Goal: Information Seeking & Learning: Check status

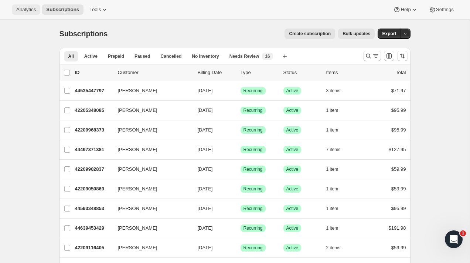
click at [21, 9] on span "Analytics" at bounding box center [26, 10] width 20 height 6
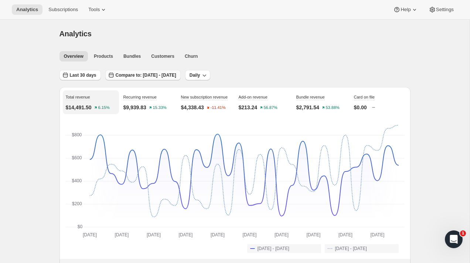
click at [137, 72] on button "Compare to: [DATE] - [DATE]" at bounding box center [142, 75] width 75 height 10
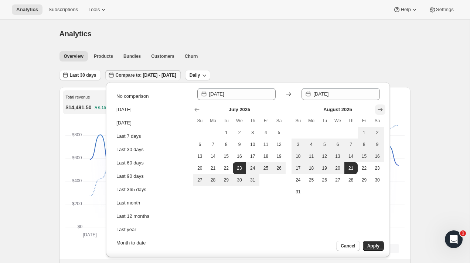
click at [380, 110] on icon "Show next month, September 2025" at bounding box center [380, 109] width 7 height 7
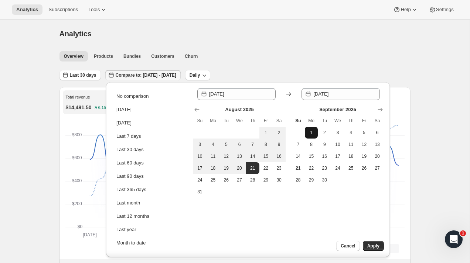
click at [307, 129] on button "1" at bounding box center [311, 132] width 13 height 12
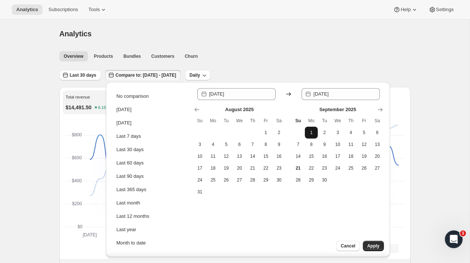
type input "[DATE]"
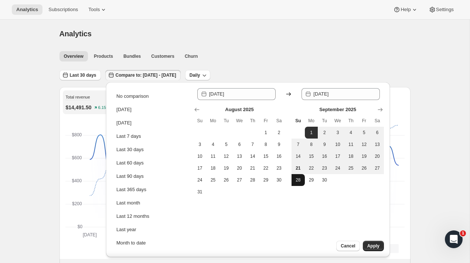
click at [299, 174] on button "28" at bounding box center [298, 180] width 13 height 12
click at [312, 134] on span "1" at bounding box center [311, 132] width 7 height 6
click at [297, 170] on span "21" at bounding box center [298, 168] width 7 height 6
type input "[DATE]"
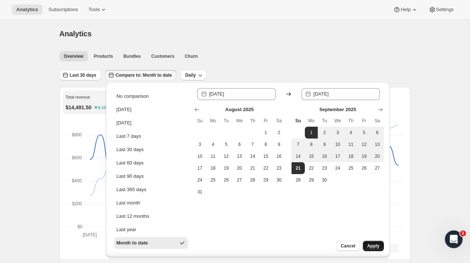
click at [374, 242] on button "Apply" at bounding box center [373, 245] width 21 height 10
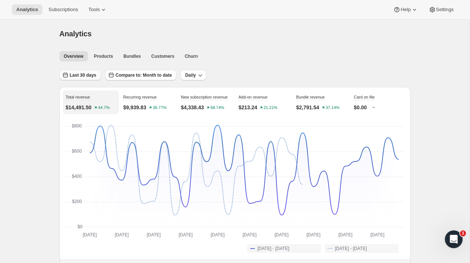
click at [91, 77] on span "Last 30 days" at bounding box center [83, 75] width 27 height 6
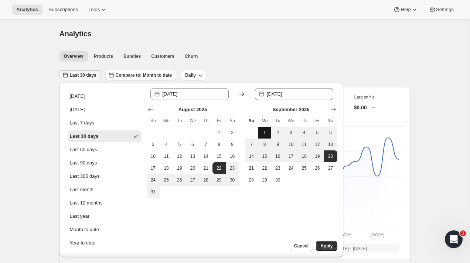
click at [269, 132] on button "1" at bounding box center [264, 132] width 13 height 12
type input "[DATE]"
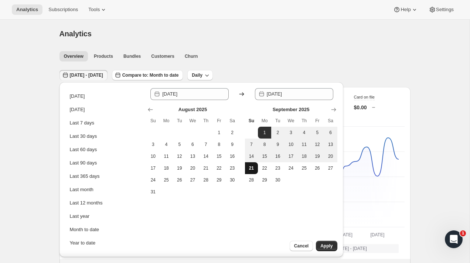
click at [252, 168] on span "21" at bounding box center [251, 168] width 7 height 6
type input "[DATE]"
click at [326, 244] on span "Apply" at bounding box center [327, 246] width 12 height 6
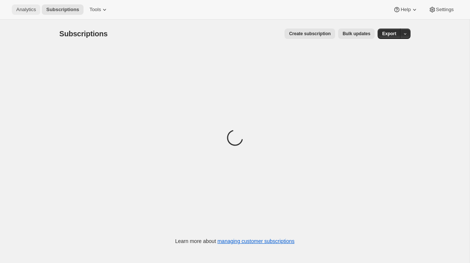
click at [27, 10] on span "Analytics" at bounding box center [26, 10] width 20 height 6
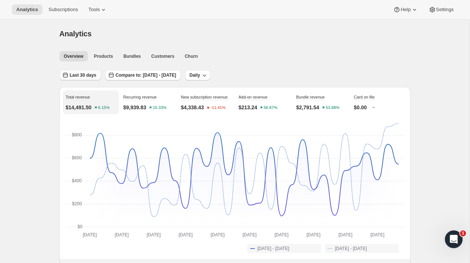
click at [88, 77] on span "Last 30 days" at bounding box center [83, 75] width 27 height 6
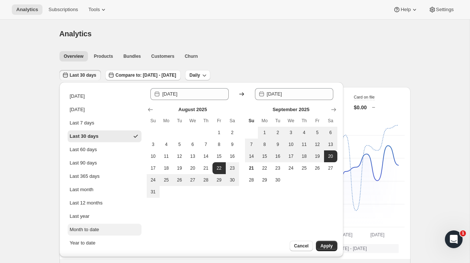
click at [103, 229] on button "Month to date" at bounding box center [105, 229] width 74 height 12
type input "[DATE]"
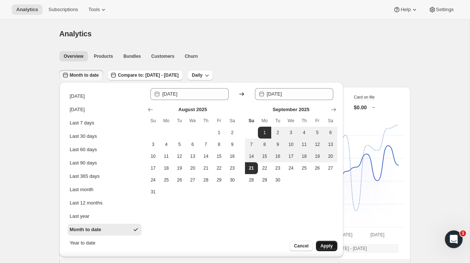
click at [322, 250] on button "Apply" at bounding box center [326, 245] width 21 height 10
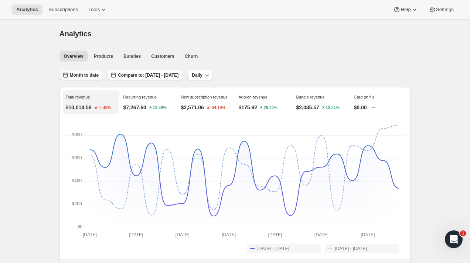
click at [88, 72] on button "Month to date" at bounding box center [82, 75] width 44 height 10
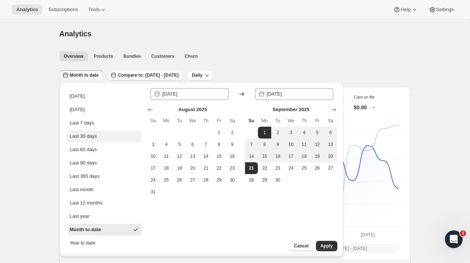
click at [89, 139] on div "Last 30 days" at bounding box center [83, 135] width 27 height 7
type input "[DATE]"
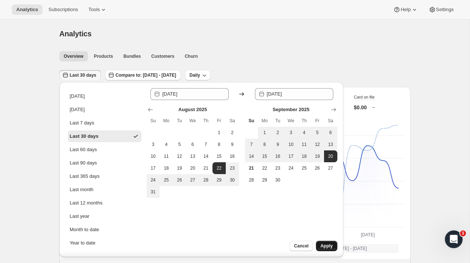
click at [328, 245] on span "Apply" at bounding box center [327, 246] width 12 height 6
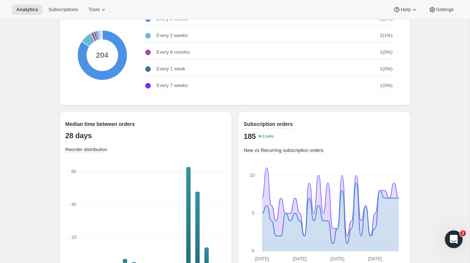
scroll to position [996, 0]
